Goal: Task Accomplishment & Management: Use online tool/utility

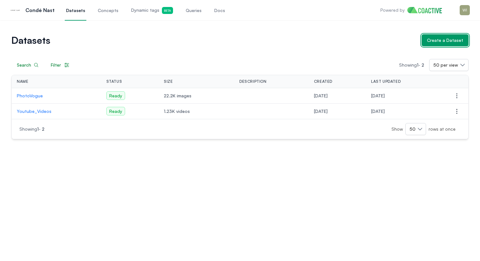
click at [442, 41] on div "Create a Dataset" at bounding box center [445, 40] width 36 height 6
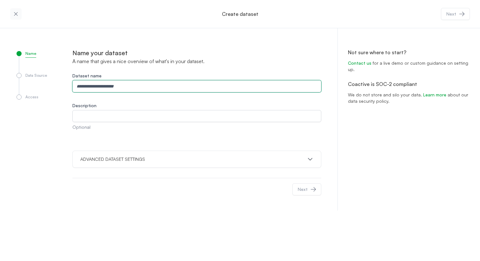
click at [174, 85] on input "Dataset name" at bounding box center [196, 86] width 249 height 12
type input "**********"
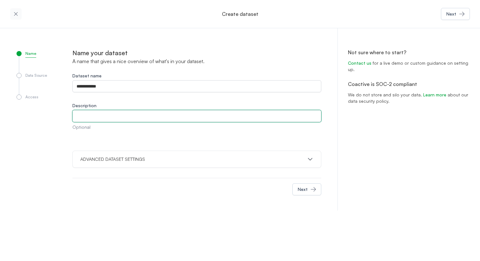
click at [123, 118] on input "Description" at bounding box center [196, 116] width 249 height 12
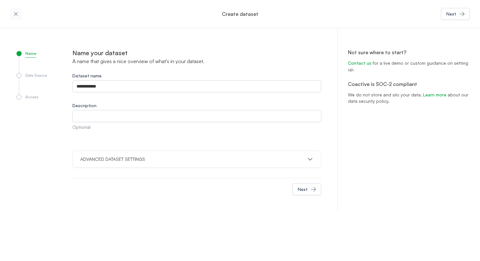
click at [313, 162] on div "ADVANCED DATASET SETTINGS" at bounding box center [196, 159] width 249 height 17
click at [309, 159] on icon "button" at bounding box center [310, 159] width 6 height 6
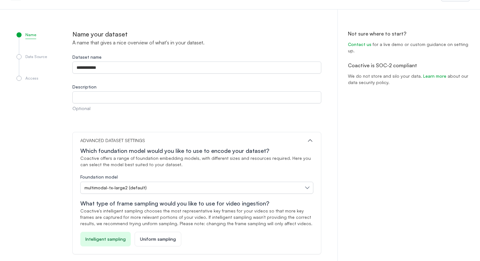
scroll to position [55, 0]
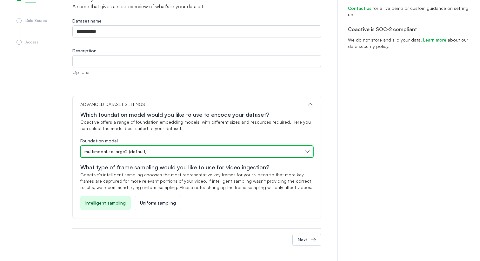
click at [309, 152] on button "multimodal-tx-large2 (default)" at bounding box center [196, 152] width 233 height 12
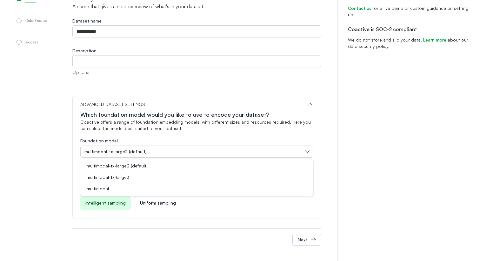
click at [343, 146] on div "Not sure where to start? Contact us for a live demo or custom guidance on setti…" at bounding box center [408, 117] width 142 height 288
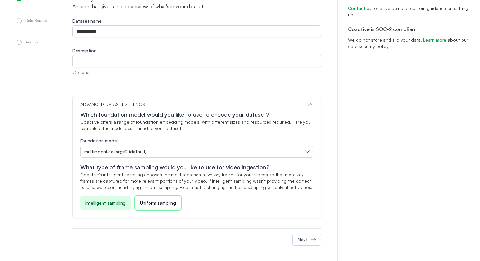
click at [152, 207] on div "Uniform sampling" at bounding box center [158, 203] width 47 height 15
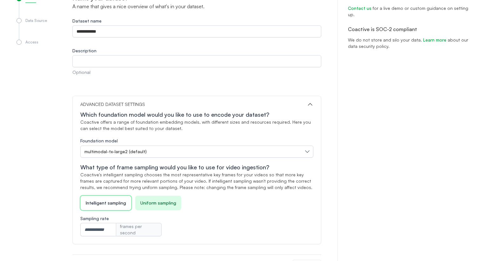
click at [118, 202] on p "Intelligent sampling" at bounding box center [106, 203] width 40 height 6
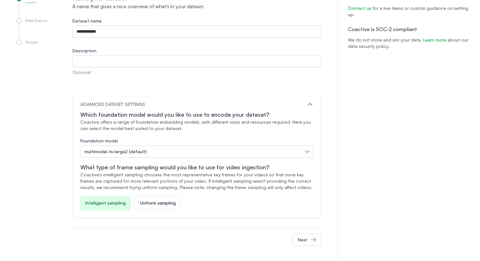
click at [311, 105] on icon "button" at bounding box center [310, 104] width 6 height 6
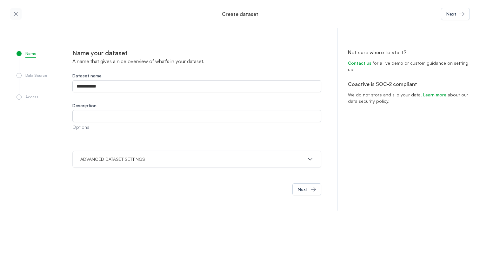
scroll to position [0, 0]
click at [309, 189] on button "Next" at bounding box center [306, 189] width 29 height 12
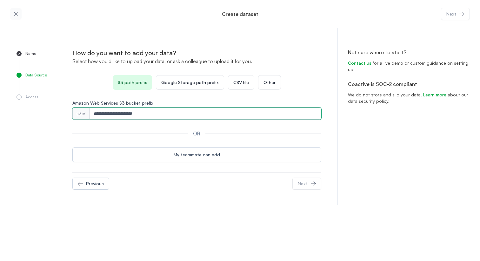
click at [122, 114] on input "Amazon Web Services S3 bucket prefix" at bounding box center [205, 114] width 232 height 12
paste input "**********"
type input "**********"
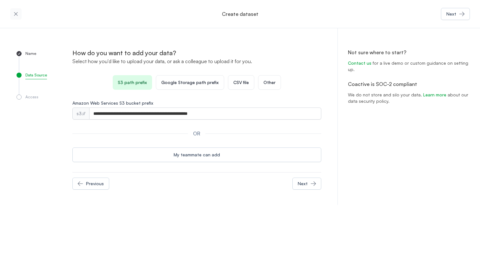
click at [314, 88] on div "S3 path prefix Google Storage path prefix CSV file Other" at bounding box center [196, 82] width 249 height 15
click at [306, 183] on div "Next" at bounding box center [303, 184] width 10 height 6
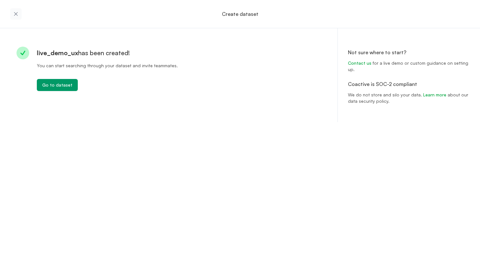
click at [14, 15] on icon "button" at bounding box center [16, 14] width 6 height 6
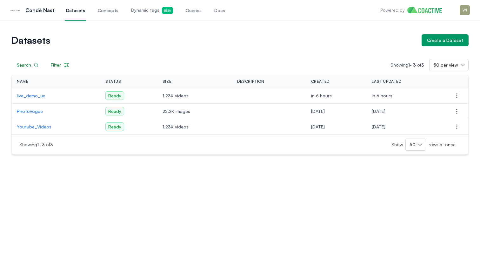
click at [187, 15] on link "Queries" at bounding box center [193, 10] width 18 height 21
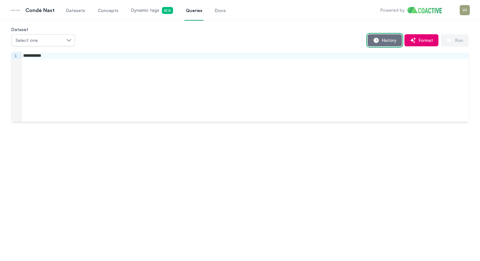
click at [381, 44] on button "History" at bounding box center [384, 40] width 34 height 12
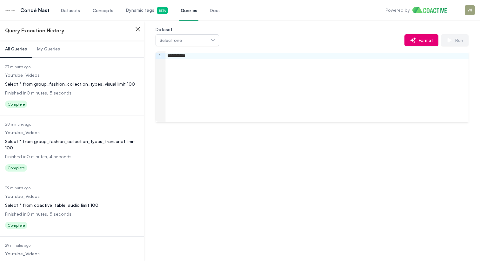
click at [57, 50] on span "My Queries" at bounding box center [48, 49] width 23 height 6
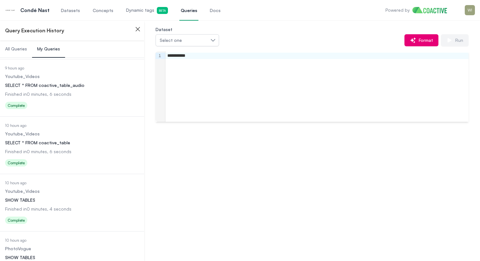
scroll to position [383, 0]
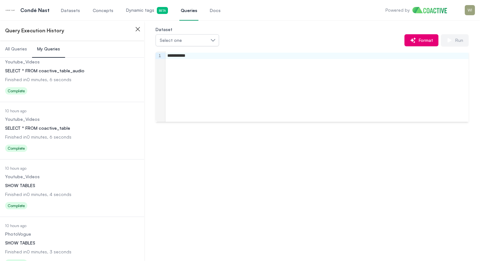
click at [76, 181] on dl "Date Executed 10 hours ago Dataset Youtube_Videos Query SHOW TABLES Finished in…" at bounding box center [72, 189] width 134 height 46
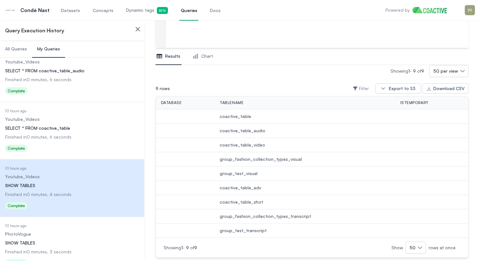
scroll to position [102, 0]
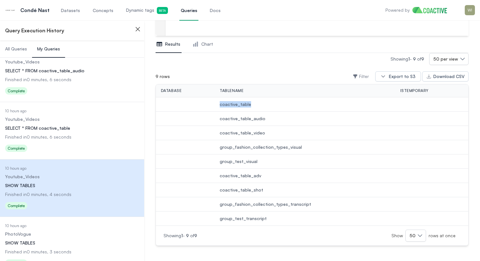
drag, startPoint x: 246, startPoint y: 104, endPoint x: 216, endPoint y: 105, distance: 30.5
click at [216, 105] on td "coactive_table" at bounding box center [304, 104] width 181 height 14
drag, startPoint x: 263, startPoint y: 133, endPoint x: 234, endPoint y: 133, distance: 28.9
click at [234, 133] on span "coactive_table_video" at bounding box center [305, 133] width 170 height 6
drag, startPoint x: 259, startPoint y: 190, endPoint x: 223, endPoint y: 190, distance: 36.2
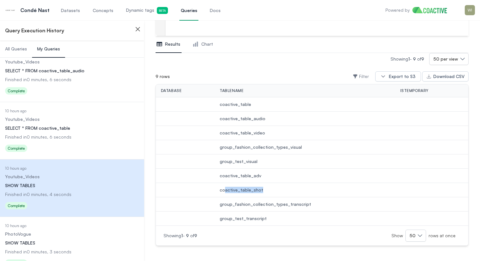
click at [223, 190] on span "coactive_table_shot" at bounding box center [305, 190] width 170 height 6
drag, startPoint x: 305, startPoint y: 207, endPoint x: 221, endPoint y: 206, distance: 83.8
click at [221, 206] on td "group_fashion_collection_types_transcript" at bounding box center [304, 204] width 181 height 14
drag, startPoint x: 297, startPoint y: 148, endPoint x: 282, endPoint y: 148, distance: 15.2
click at [282, 148] on span "group_fashion_collection_types_visual" at bounding box center [305, 147] width 170 height 6
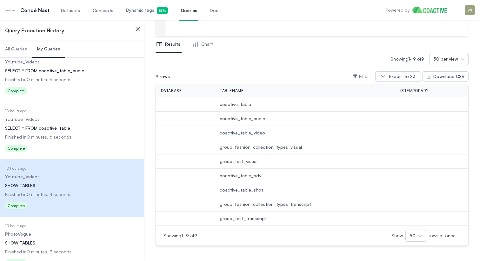
click at [81, 125] on div "SELECT * FROM coactive_table" at bounding box center [72, 128] width 134 height 6
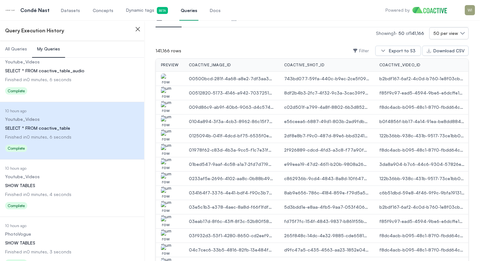
scroll to position [133, 0]
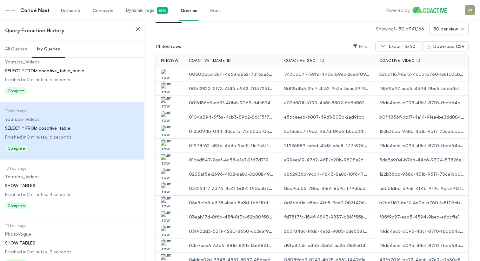
click at [164, 73] on img "button" at bounding box center [166, 78] width 10 height 18
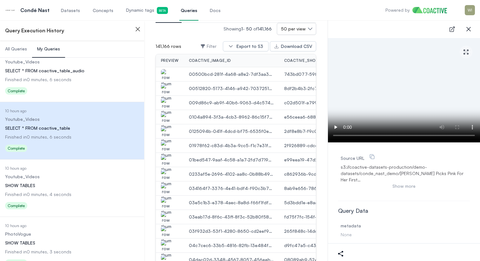
click at [164, 106] on img "button" at bounding box center [166, 107] width 10 height 18
click at [164, 128] on img "button" at bounding box center [166, 135] width 10 height 18
click at [467, 28] on icon "button" at bounding box center [468, 29] width 8 height 8
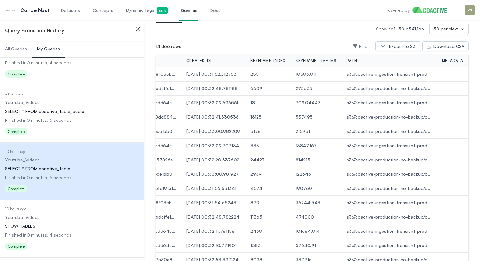
scroll to position [339, 0]
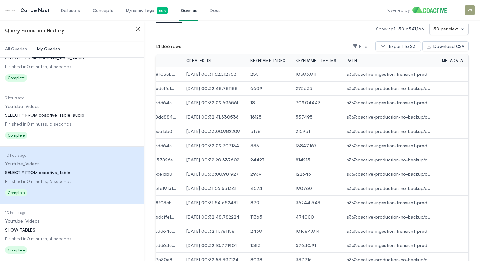
click at [77, 113] on div "SELECT * FROM coactive_table_audio" at bounding box center [72, 115] width 134 height 6
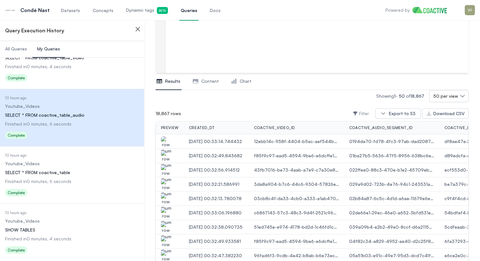
scroll to position [84, 0]
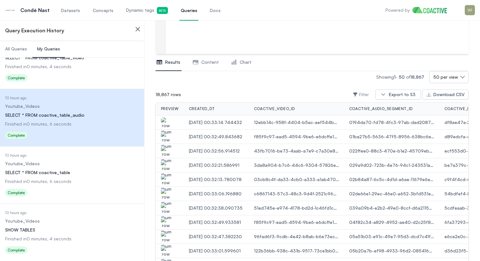
click at [165, 125] on img "button" at bounding box center [166, 126] width 10 height 18
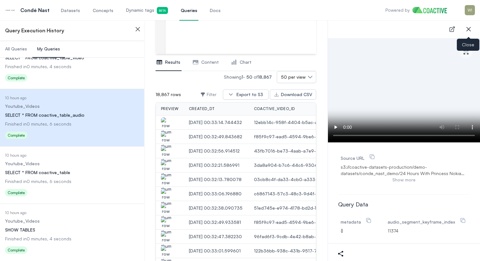
click at [469, 26] on icon "button" at bounding box center [468, 29] width 8 height 8
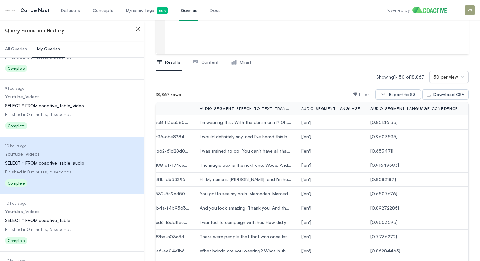
scroll to position [287, 0]
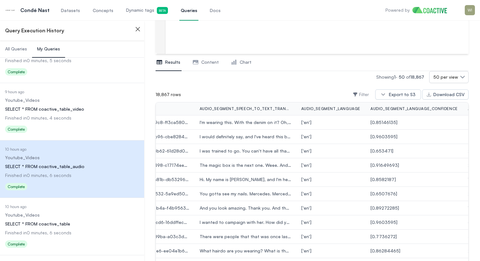
click at [78, 110] on div "SELECT * FROM coactive_table_video" at bounding box center [72, 109] width 134 height 6
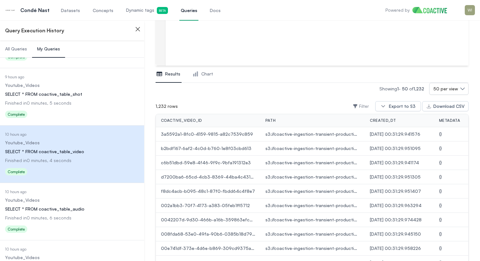
scroll to position [234, 0]
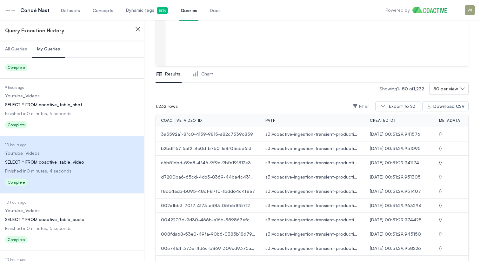
click at [76, 99] on dl "Date Executed 9 hours ago Dataset Youtube_Videos Query SELECT * FROM coactive_t…" at bounding box center [72, 108] width 134 height 46
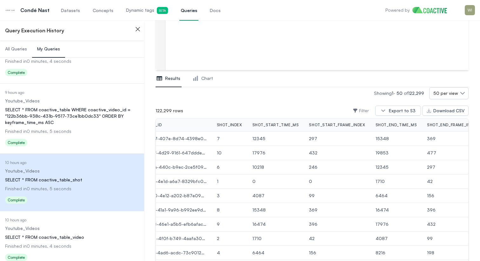
scroll to position [159, 0]
click at [82, 112] on div "SELECT * FROM coactive_table WHERE coactive_video_id = "122b36bb-938c-431b-9517…" at bounding box center [72, 116] width 134 height 19
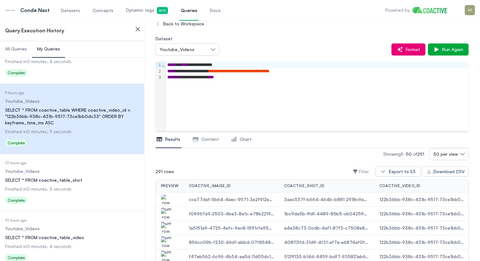
scroll to position [6, 0]
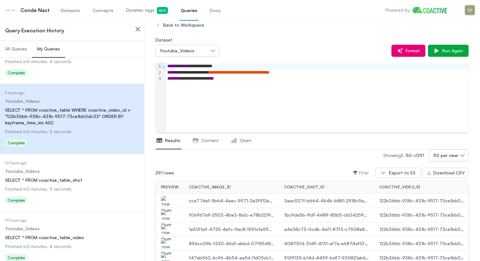
click at [165, 200] on img "button" at bounding box center [166, 205] width 10 height 18
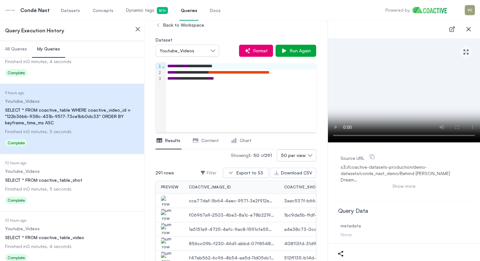
click at [411, 183] on button "Show more" at bounding box center [403, 186] width 127 height 6
click at [421, 93] on video at bounding box center [404, 90] width 152 height 104
click at [467, 31] on icon "button" at bounding box center [468, 29] width 8 height 8
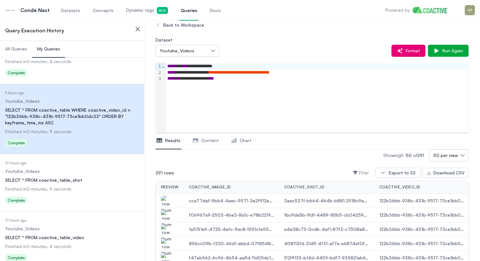
click at [204, 140] on span "Content" at bounding box center [209, 140] width 17 height 6
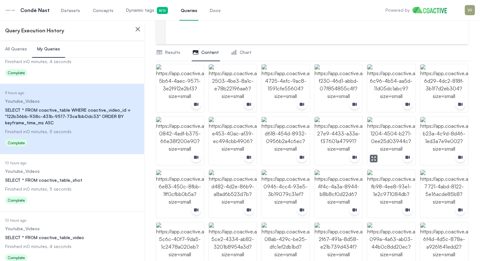
scroll to position [96, 0]
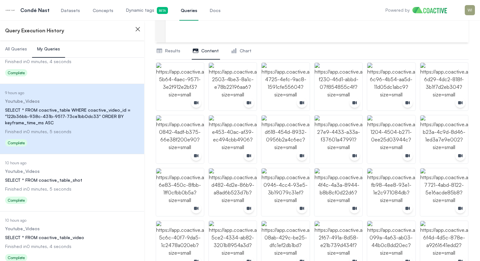
click at [164, 49] on button "Results" at bounding box center [168, 51] width 26 height 17
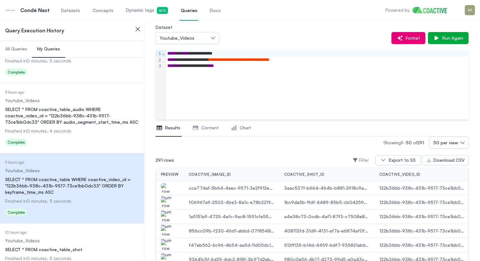
scroll to position [73, 0]
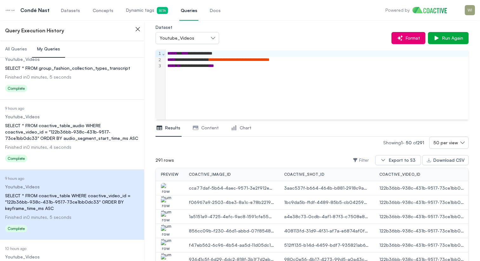
click at [103, 126] on div "SELECT * FROM coactive_table_audio WHERE coactive_video_id = "122b36bb-938c-431…" at bounding box center [72, 131] width 134 height 19
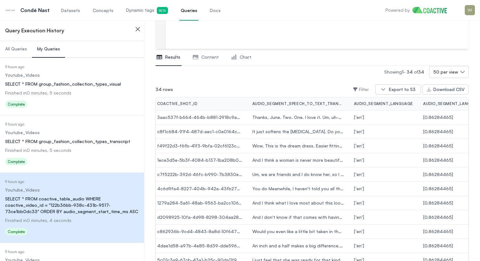
click at [95, 143] on div "SELECT * FROM group_fashion_collection_types_transcript" at bounding box center [72, 141] width 134 height 6
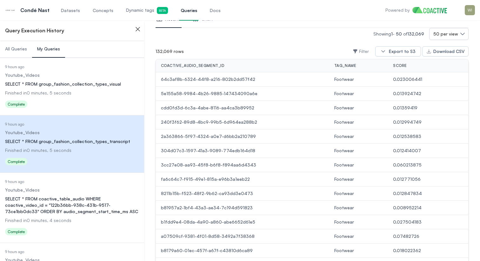
scroll to position [131, 0]
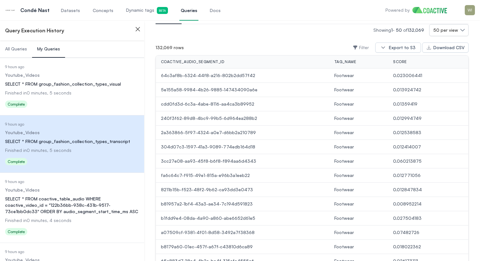
click at [128, 10] on span "Dynamic tags Beta" at bounding box center [147, 10] width 42 height 7
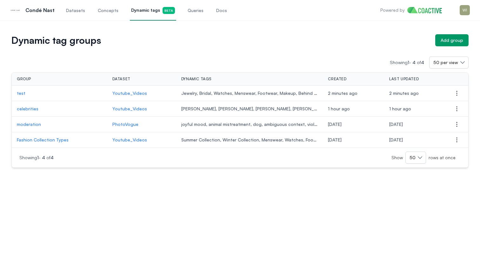
click at [23, 94] on p "test" at bounding box center [59, 93] width 85 height 6
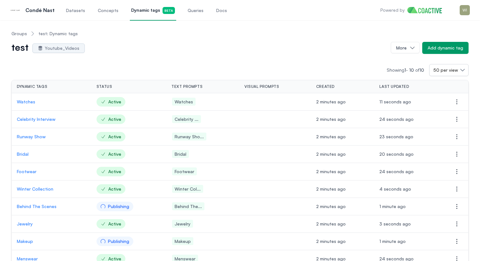
scroll to position [32, 0]
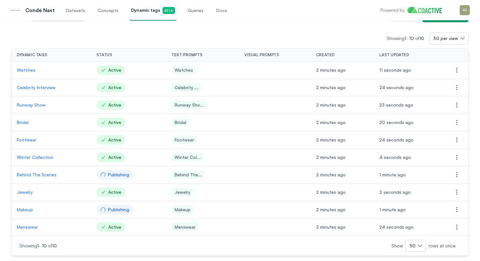
click at [23, 121] on p "Bridal" at bounding box center [51, 122] width 69 height 6
